Goal: Task Accomplishment & Management: Manage account settings

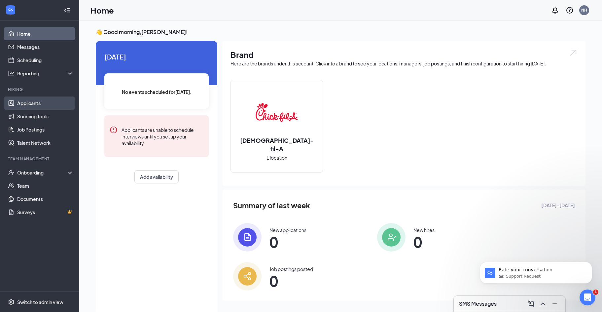
click at [45, 103] on link "Applicants" at bounding box center [45, 102] width 57 height 13
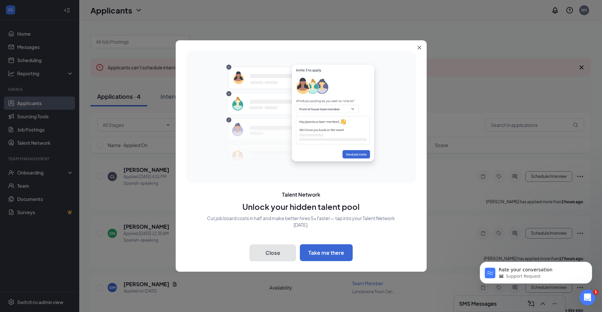
click at [270, 254] on button "Close" at bounding box center [273, 253] width 46 height 17
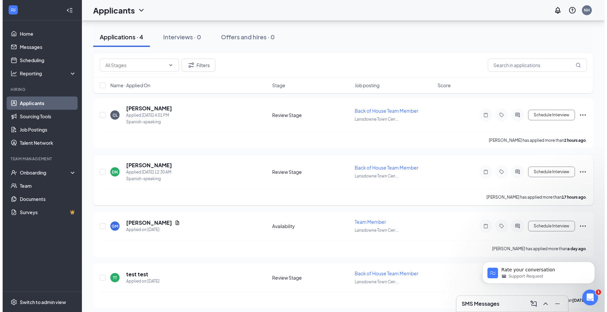
scroll to position [66, 0]
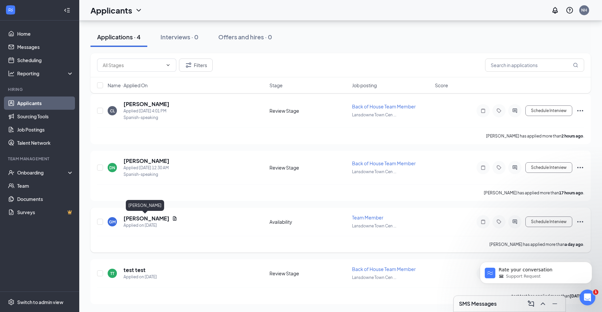
click at [139, 220] on h5 "[PERSON_NAME]" at bounding box center [147, 218] width 46 height 7
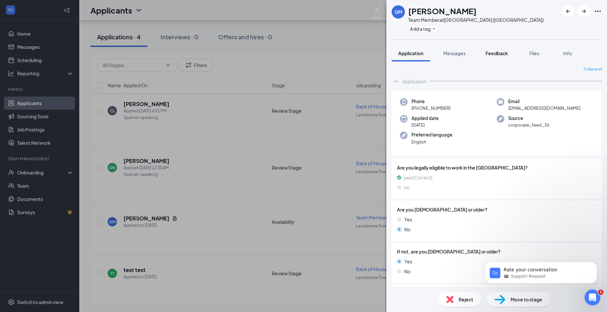
click at [501, 51] on span "Feedback" at bounding box center [497, 53] width 22 height 6
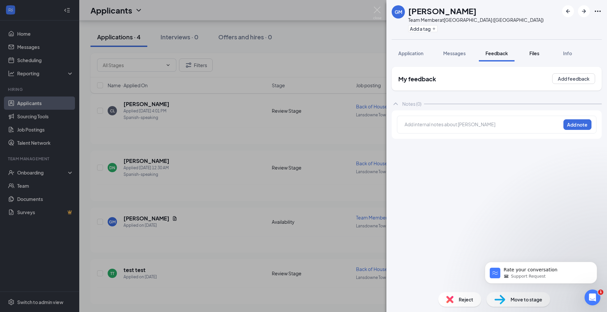
click at [541, 56] on div "Files" at bounding box center [534, 53] width 13 height 7
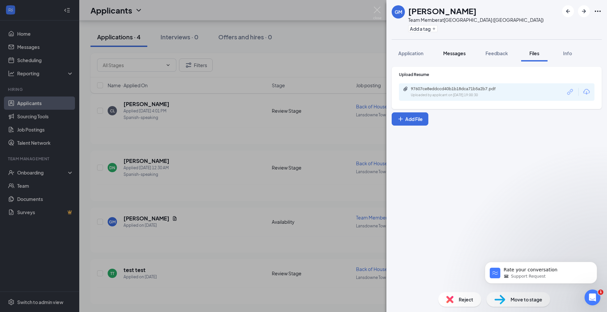
click at [466, 59] on button "Messages" at bounding box center [455, 53] width 36 height 17
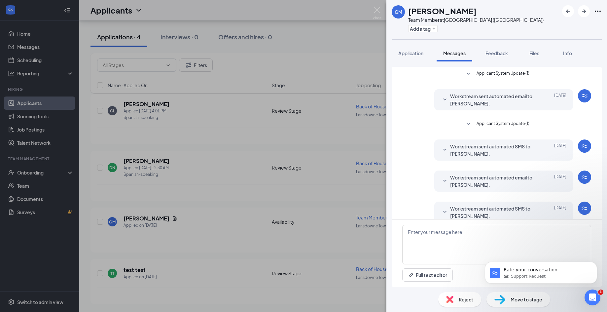
scroll to position [10, 0]
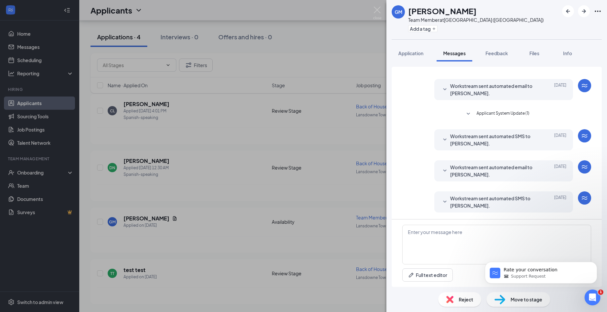
click at [215, 244] on div "GM [PERSON_NAME] Team Member at [GEOGRAPHIC_DATA] ([GEOGRAPHIC_DATA]) Add a tag…" at bounding box center [303, 156] width 607 height 312
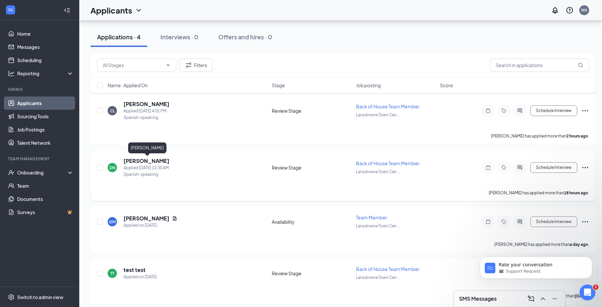
click at [166, 163] on h5 "[PERSON_NAME]" at bounding box center [147, 160] width 46 height 7
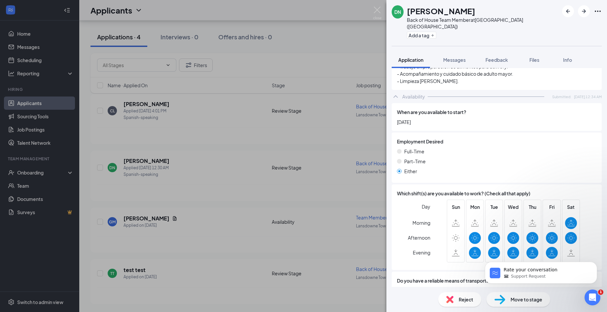
scroll to position [342, 0]
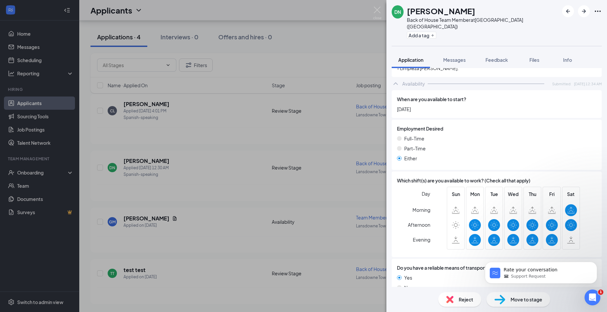
click at [218, 237] on div "DN [PERSON_NAME] Back of House Team Member at [GEOGRAPHIC_DATA] ([GEOGRAPHIC_DA…" at bounding box center [303, 156] width 607 height 312
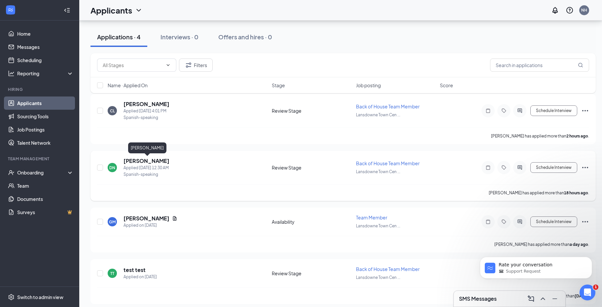
click at [158, 154] on div "[PERSON_NAME]" at bounding box center [147, 149] width 38 height 14
click at [169, 107] on h5 "[PERSON_NAME]" at bounding box center [147, 103] width 46 height 7
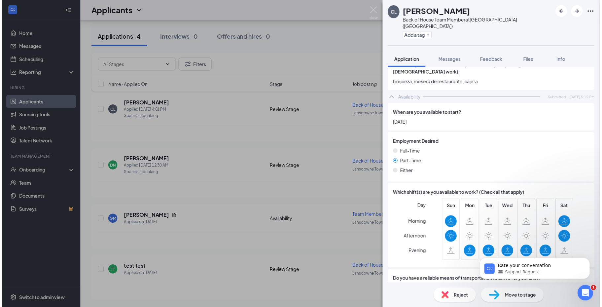
scroll to position [328, 0]
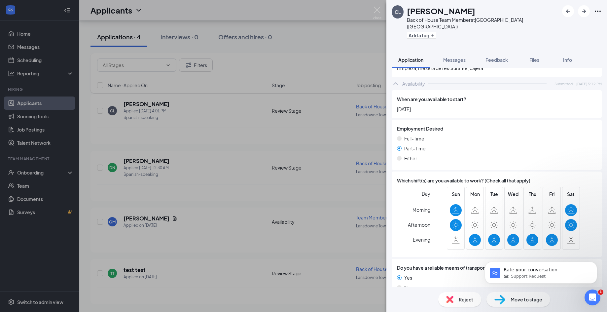
click at [254, 163] on div "[PERSON_NAME] [PERSON_NAME] Back of House Team Member at [GEOGRAPHIC_DATA] ([GE…" at bounding box center [303, 156] width 607 height 312
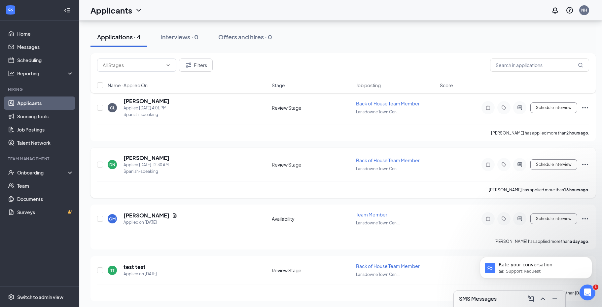
scroll to position [71, 0]
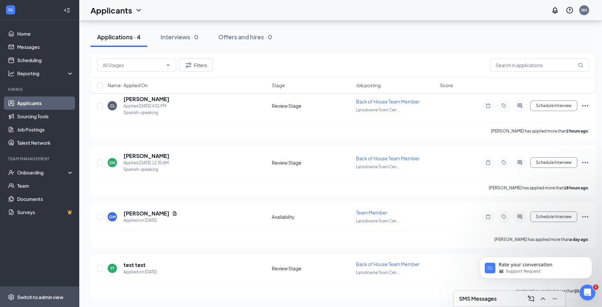
click at [54, 297] on div "Switch to admin view" at bounding box center [40, 297] width 46 height 7
